Goal: Obtain resource: Download file/media

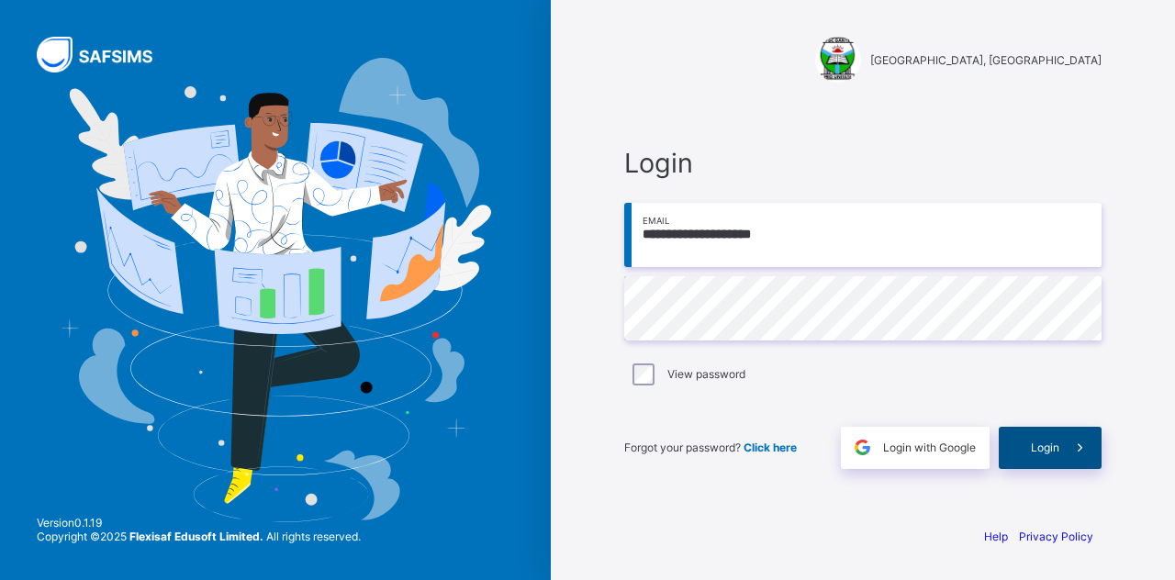
click at [1015, 445] on div "Login" at bounding box center [1050, 448] width 103 height 42
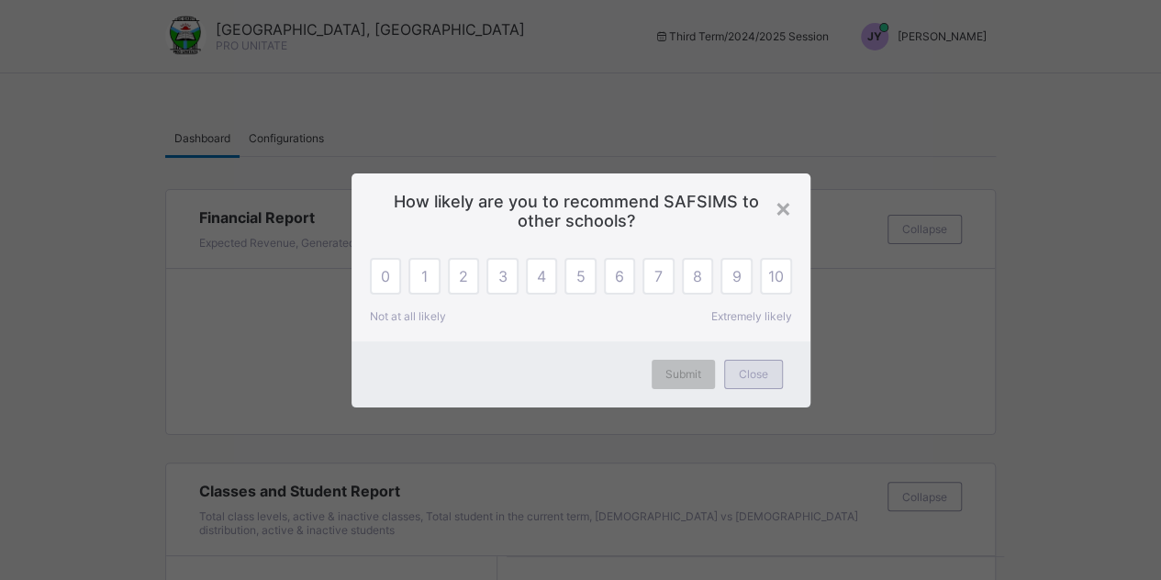
click at [762, 374] on span "Close" at bounding box center [753, 374] width 29 height 14
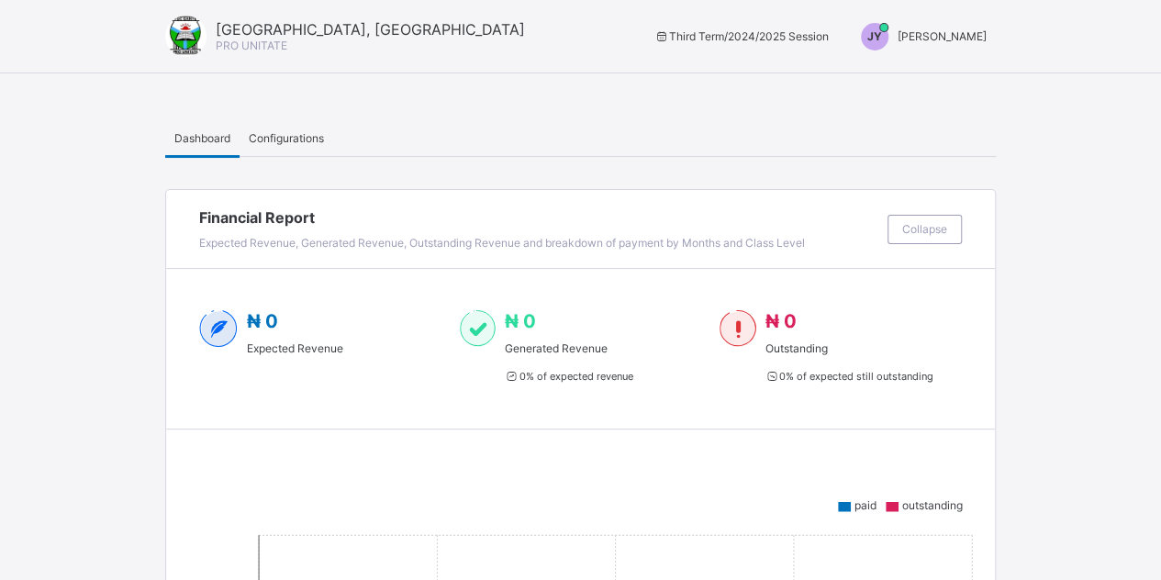
click at [932, 38] on span "[PERSON_NAME]" at bounding box center [942, 36] width 89 height 14
click at [907, 80] on span "Switch to Admin View" at bounding box center [917, 78] width 139 height 21
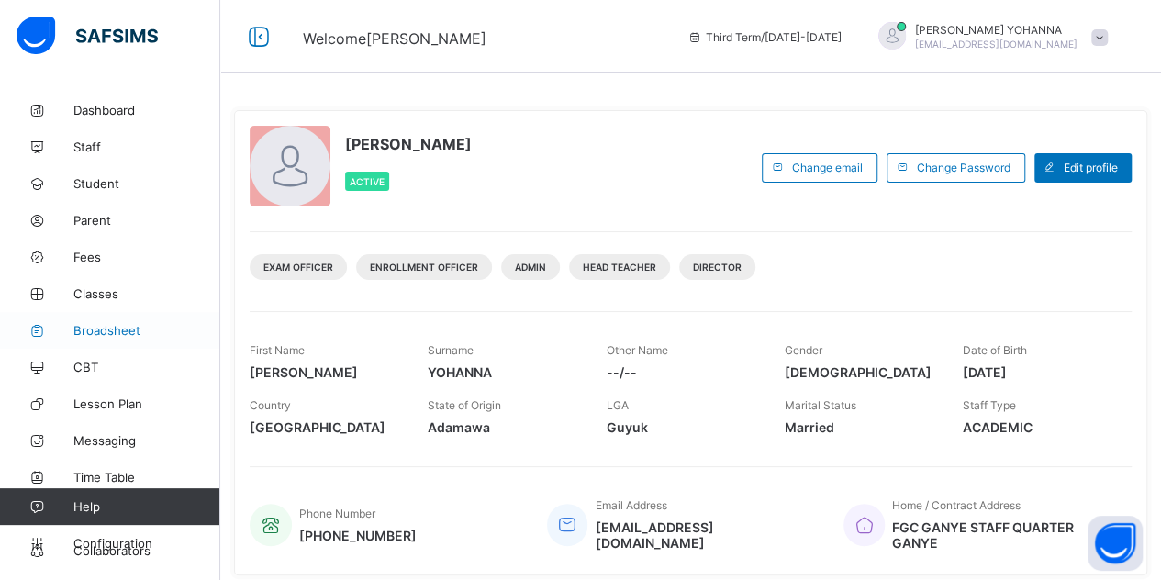
click at [87, 334] on span "Broadsheet" at bounding box center [146, 330] width 147 height 15
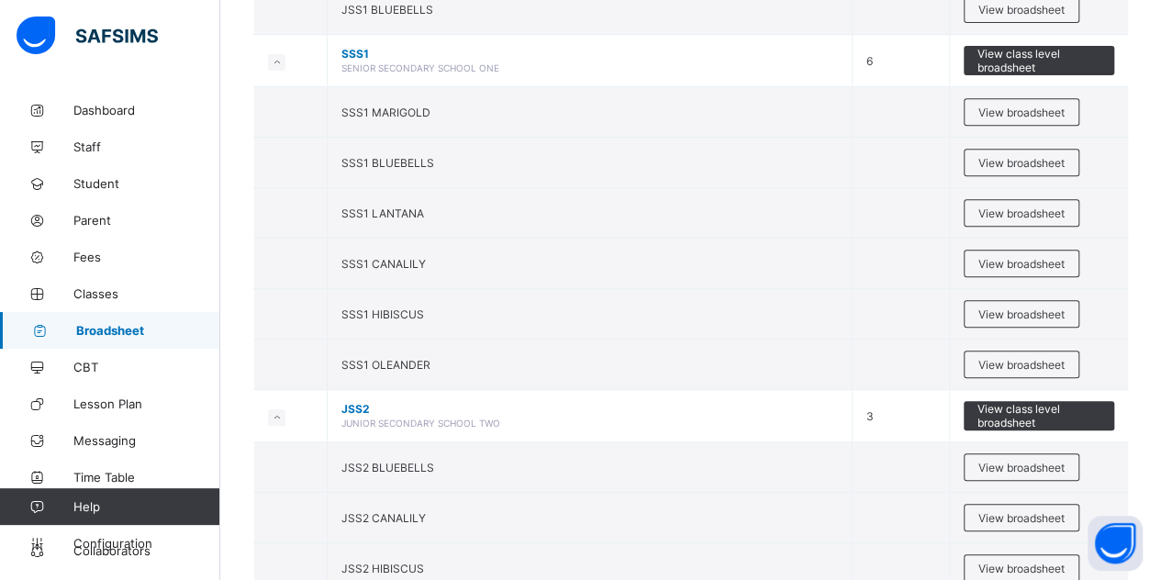
scroll to position [379, 0]
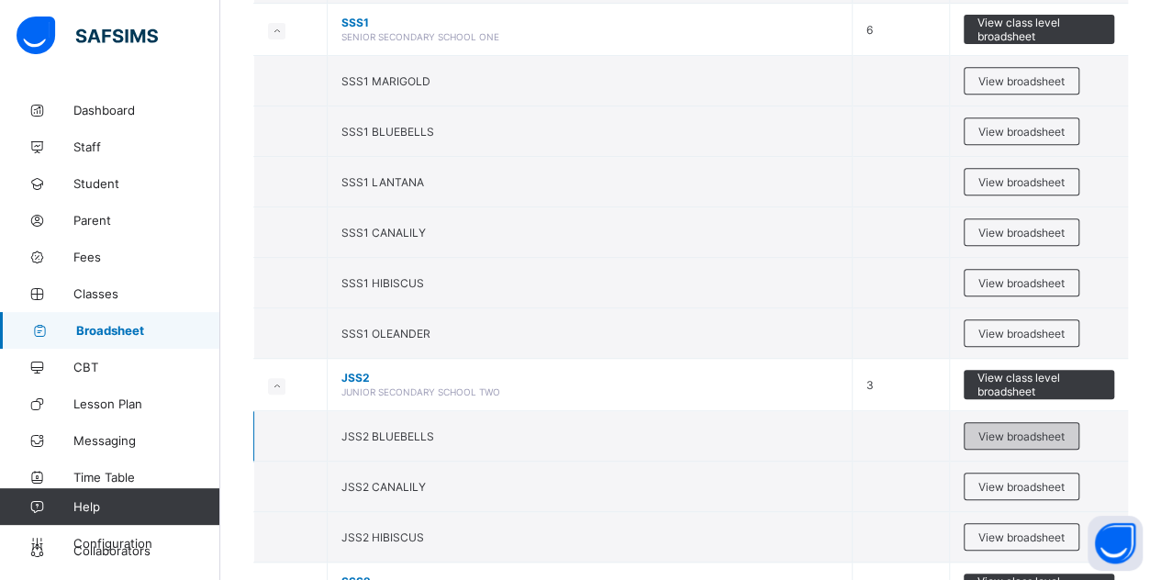
click at [1050, 436] on div "View broadsheet" at bounding box center [1022, 436] width 116 height 28
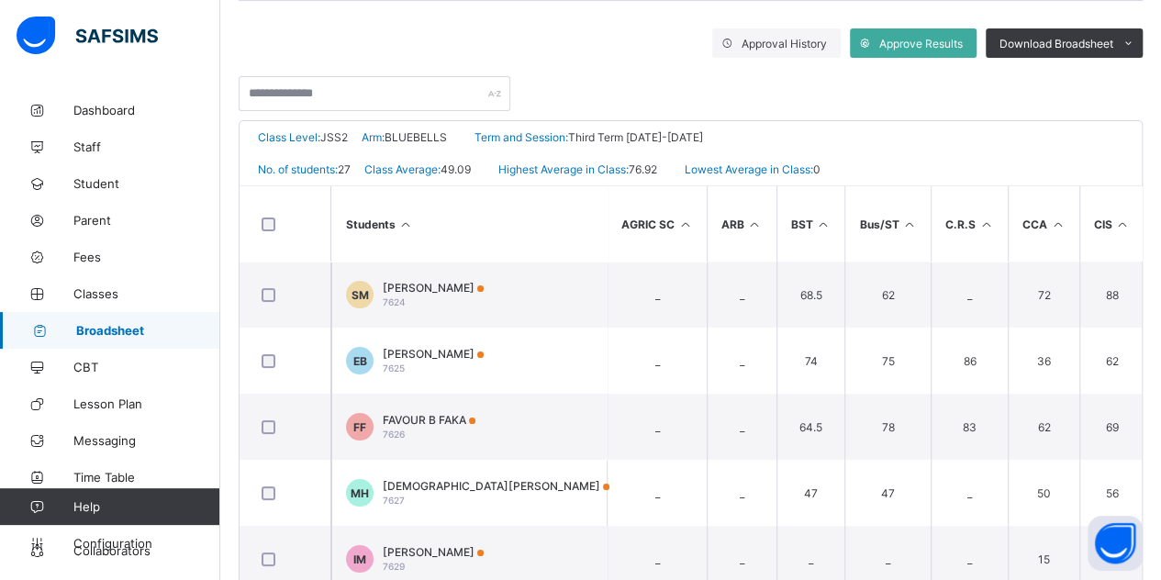
scroll to position [407, 0]
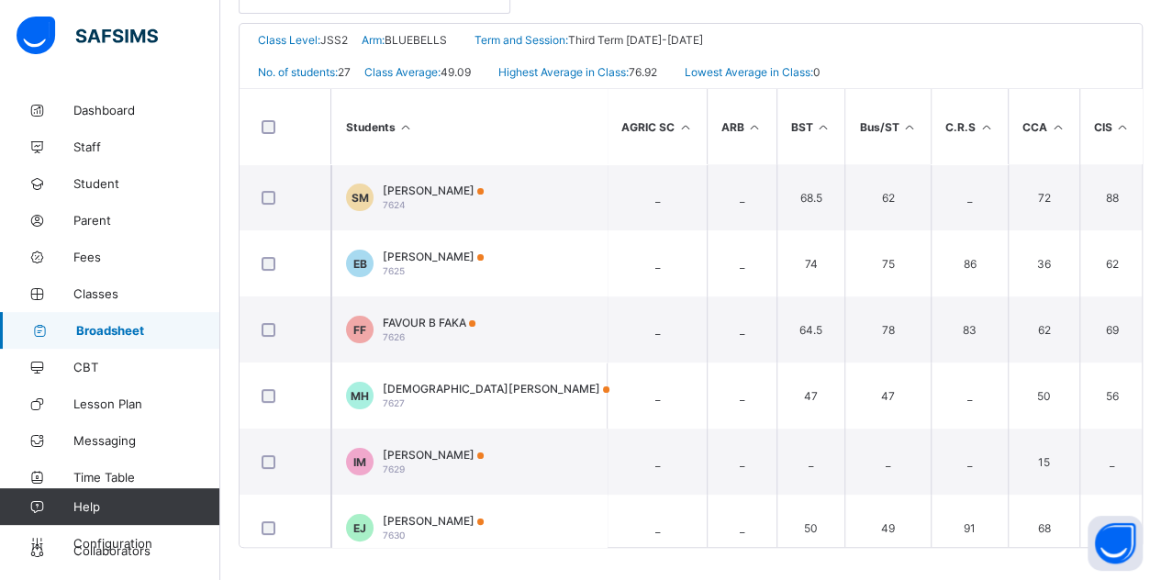
click at [108, 336] on span "Broadsheet" at bounding box center [148, 330] width 144 height 15
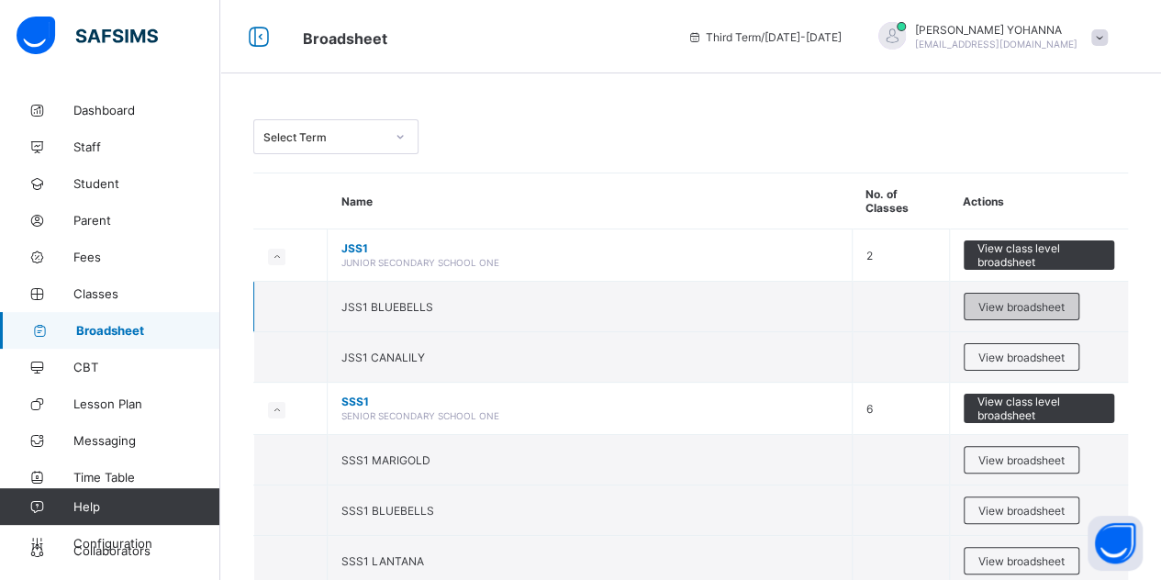
click at [1021, 300] on span "View broadsheet" at bounding box center [1021, 307] width 86 height 14
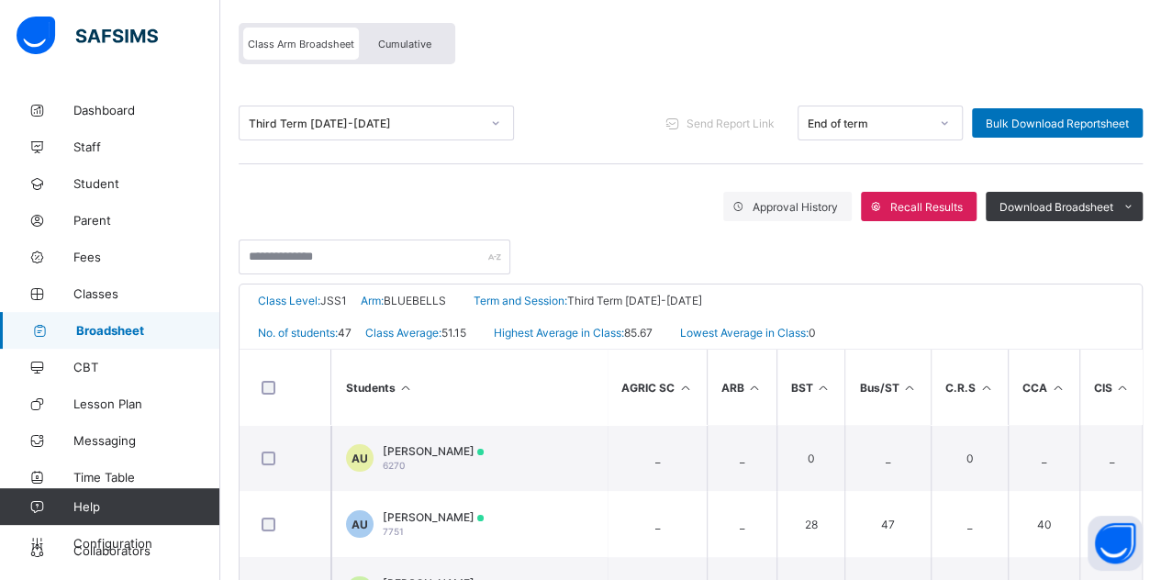
scroll to position [85, 0]
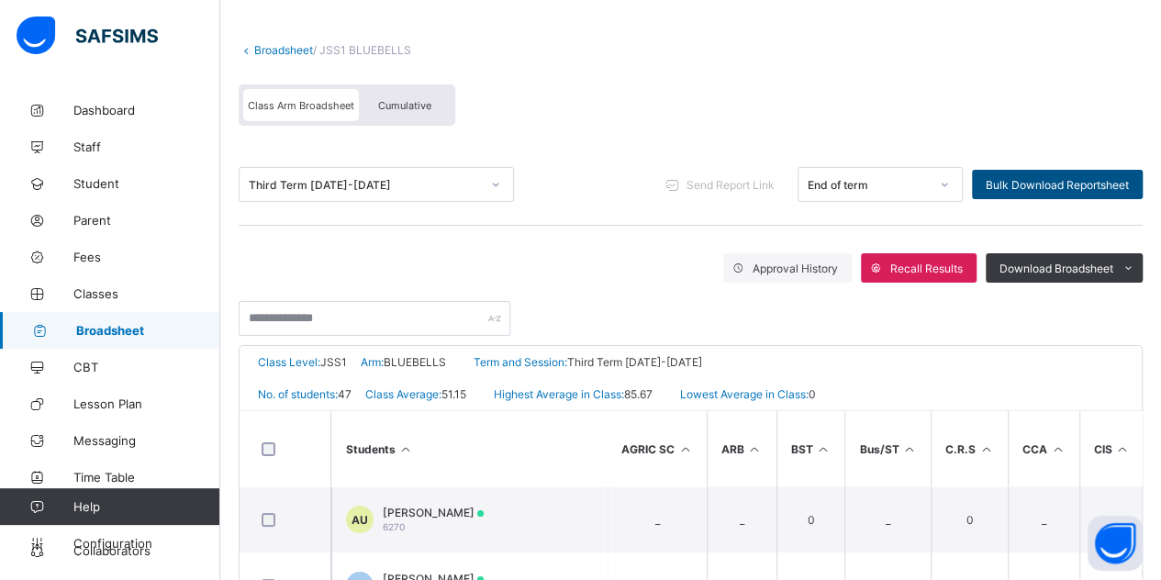
click at [1079, 181] on span "Bulk Download Reportsheet" at bounding box center [1057, 185] width 143 height 14
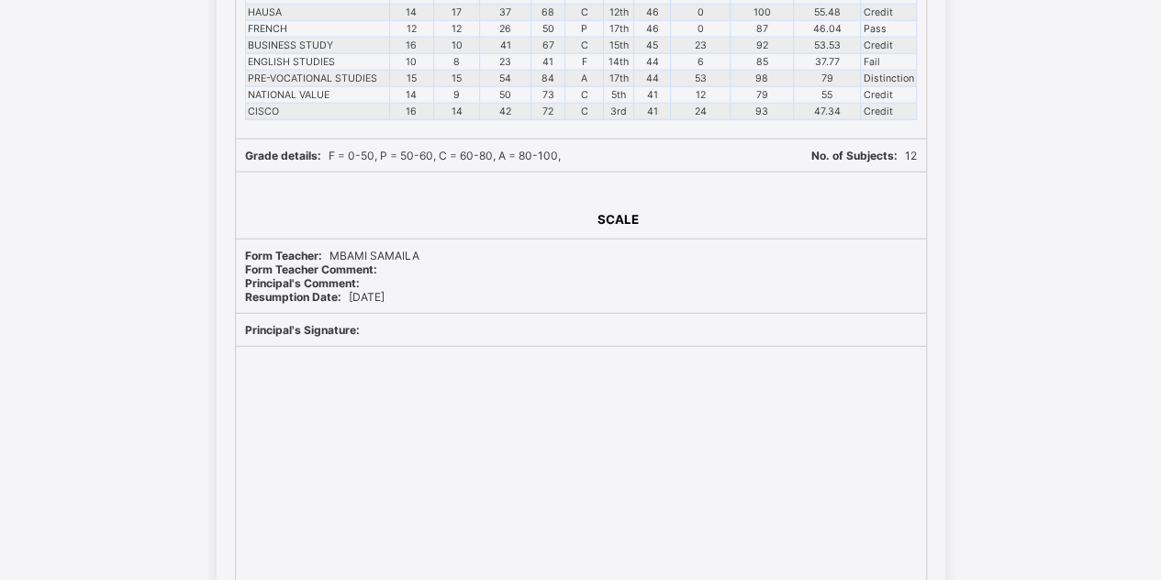
scroll to position [19689, 0]
